Goal: Navigation & Orientation: Understand site structure

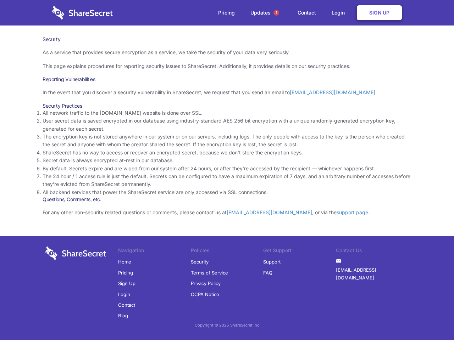
click at [227, 170] on li "By default, Secrets expire and are wiped from our system after 24 hours, or aft…" at bounding box center [227, 169] width 369 height 8
click at [276, 13] on span "1" at bounding box center [276, 13] width 6 height 6
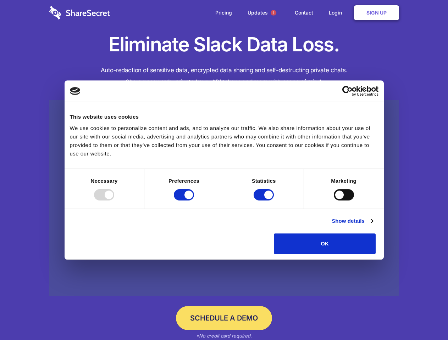
click at [114, 201] on div at bounding box center [104, 194] width 20 height 11
click at [194, 201] on input "Preferences" at bounding box center [184, 194] width 20 height 11
checkbox input "false"
click at [265, 201] on input "Statistics" at bounding box center [264, 194] width 20 height 11
checkbox input "false"
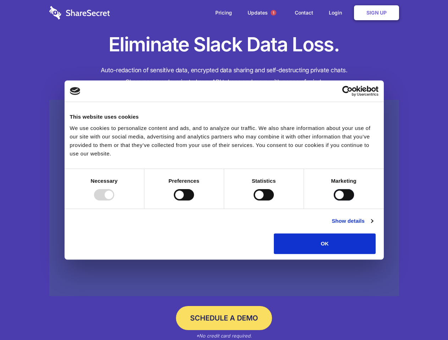
click at [334, 201] on input "Marketing" at bounding box center [344, 194] width 20 height 11
checkbox input "true"
click at [373, 226] on link "Show details" at bounding box center [352, 221] width 41 height 9
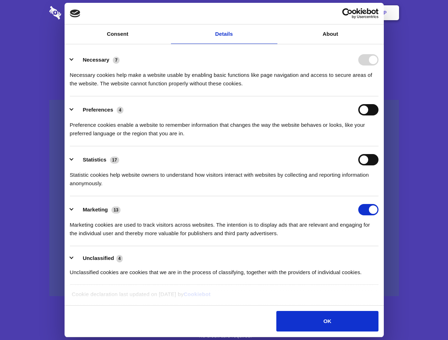
click at [378, 96] on li "Necessary 7 Necessary cookies help make a website usable by enabling basic func…" at bounding box center [224, 71] width 309 height 50
click at [273, 13] on span "1" at bounding box center [274, 13] width 6 height 6
